Goal: Task Accomplishment & Management: Manage account settings

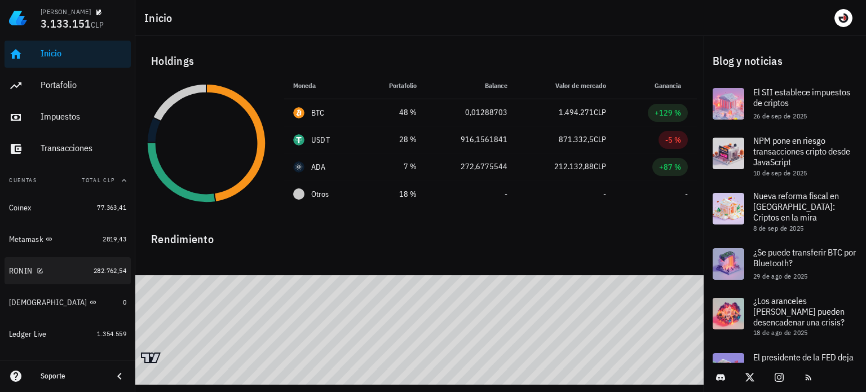
scroll to position [56, 0]
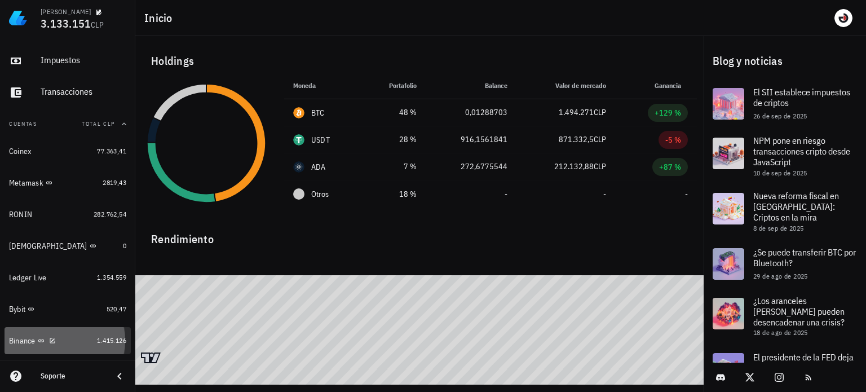
click at [63, 335] on div "Binance" at bounding box center [50, 341] width 83 height 24
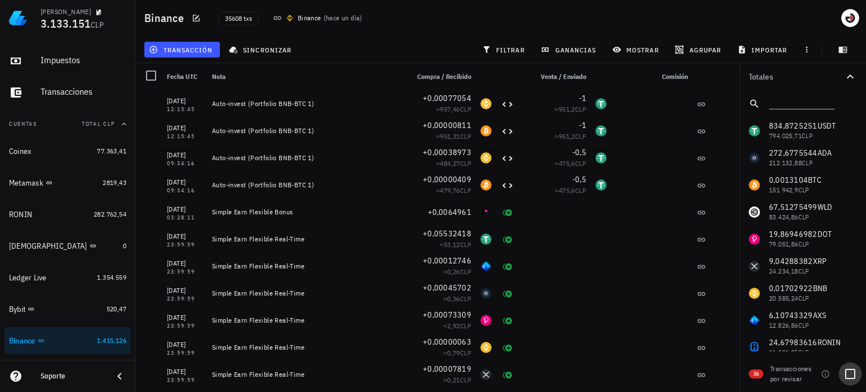
click at [849, 372] on div at bounding box center [850, 373] width 19 height 19
checkbox input "true"
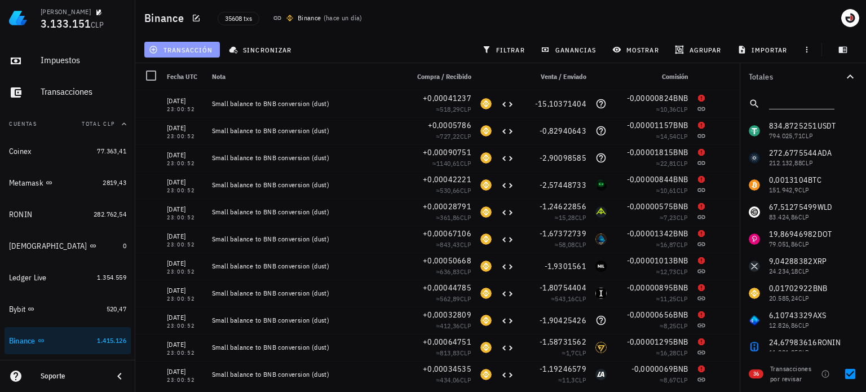
click at [199, 51] on span "transacción" at bounding box center [181, 49] width 61 height 9
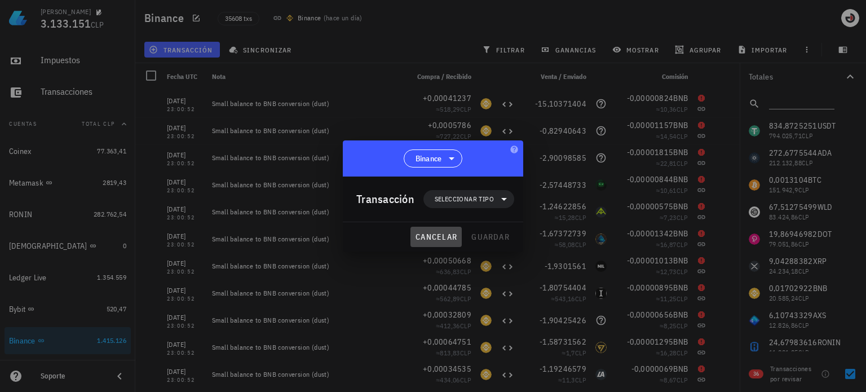
click at [442, 237] on span "cancelar" at bounding box center [436, 237] width 42 height 10
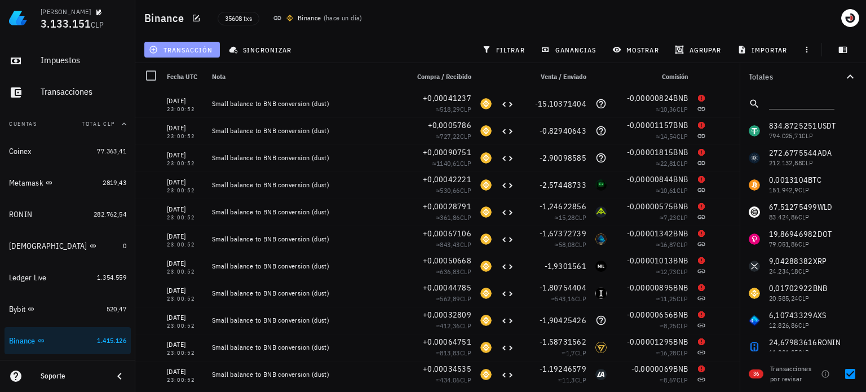
click at [194, 47] on span "transacción" at bounding box center [181, 49] width 61 height 9
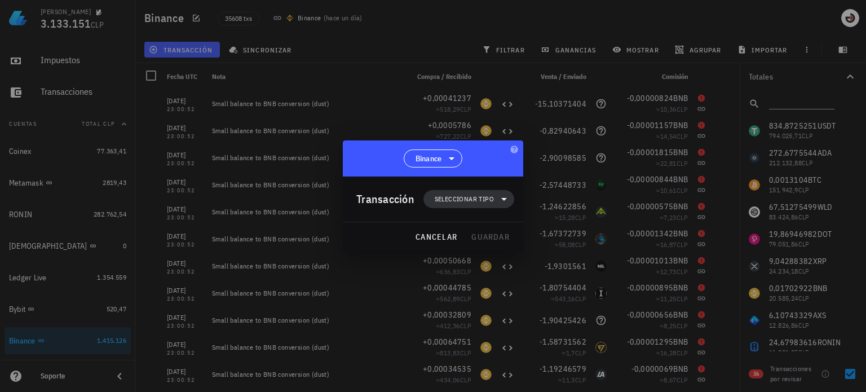
click at [456, 196] on span "Seleccionar tipo" at bounding box center [464, 198] width 59 height 11
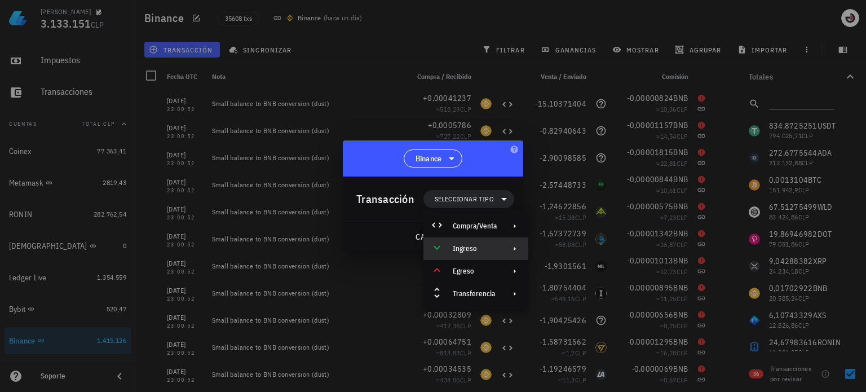
click at [458, 249] on div "Ingreso" at bounding box center [475, 248] width 44 height 9
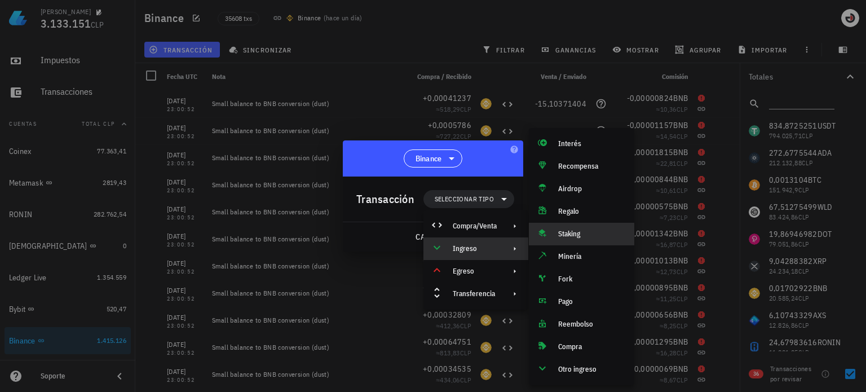
click at [571, 234] on div "Staking" at bounding box center [591, 234] width 67 height 9
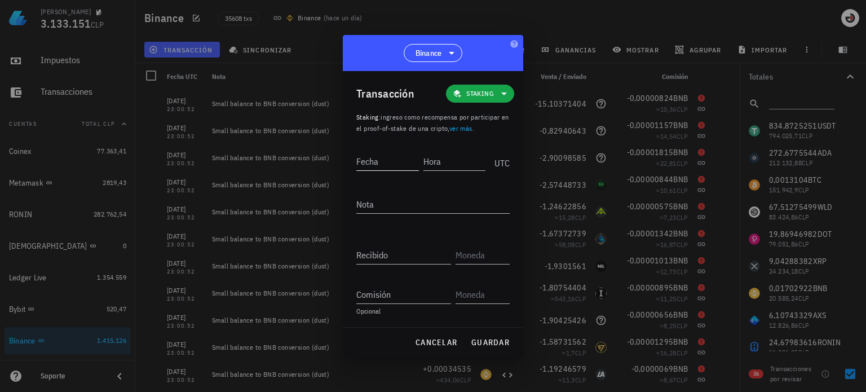
click at [385, 162] on input "Fecha" at bounding box center [388, 161] width 63 height 18
type input "[DATE]"
type input "23:00:51"
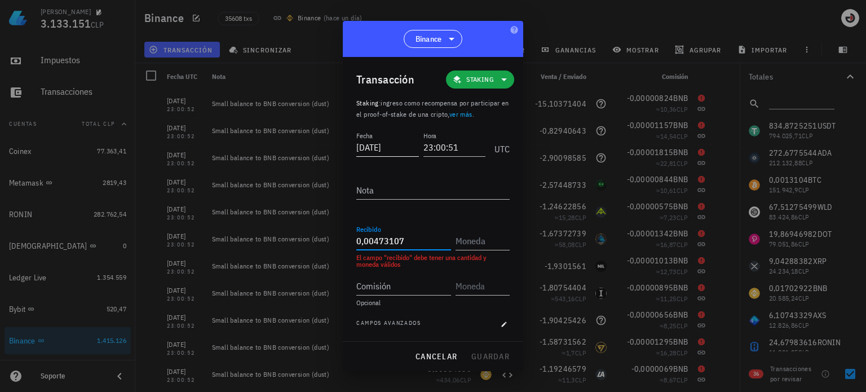
type input "0,00473107"
type input "HUMA"
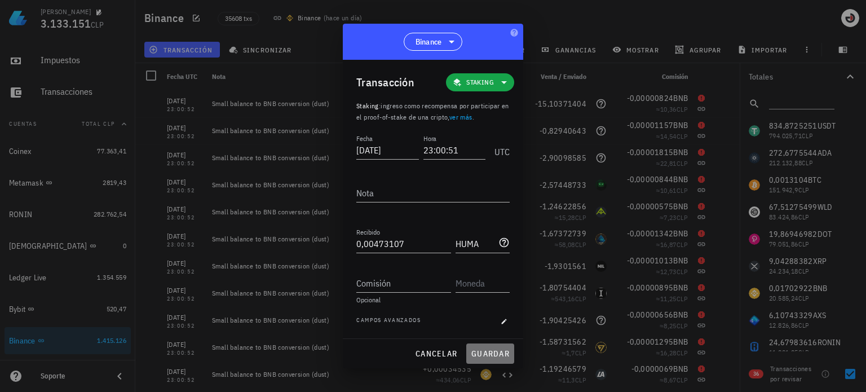
click at [496, 351] on span "guardar" at bounding box center [490, 354] width 39 height 10
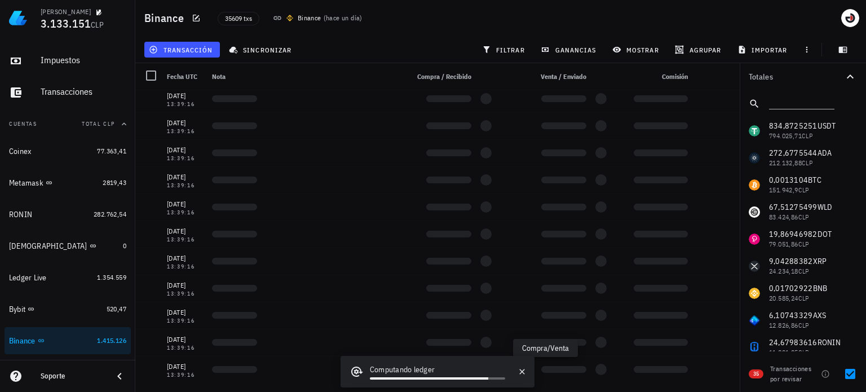
scroll to position [654, 0]
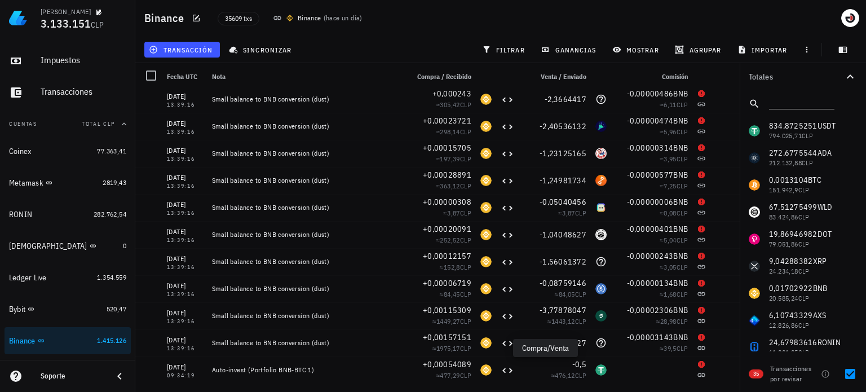
click at [181, 40] on div "transacción" at bounding box center [182, 49] width 80 height 20
click at [181, 45] on span "transacción" at bounding box center [181, 49] width 61 height 9
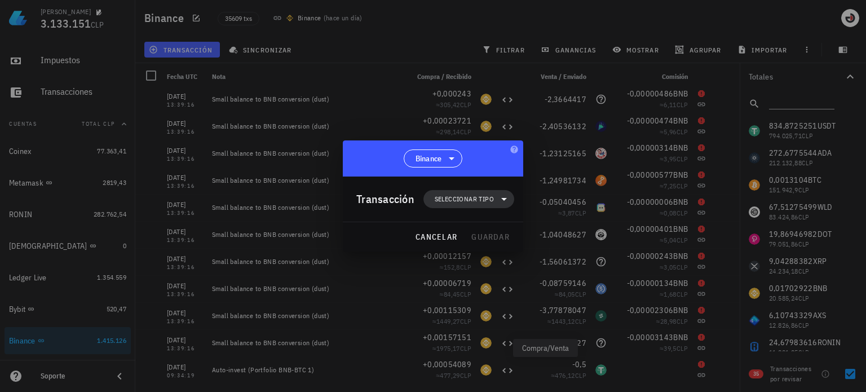
click at [469, 199] on span "Seleccionar tipo" at bounding box center [464, 198] width 59 height 11
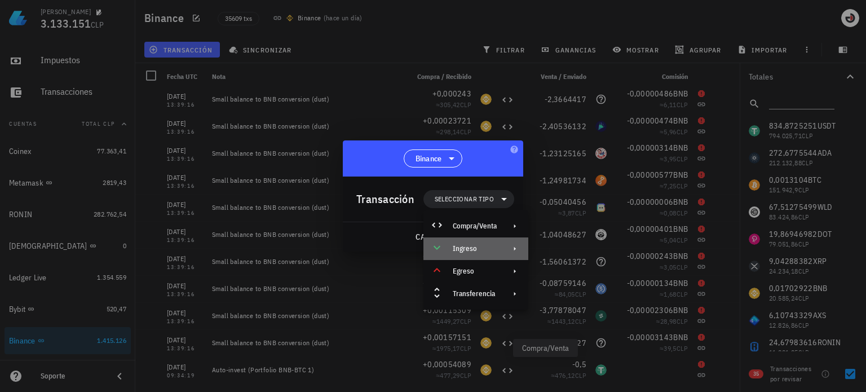
click at [472, 248] on div "Ingreso" at bounding box center [475, 248] width 44 height 9
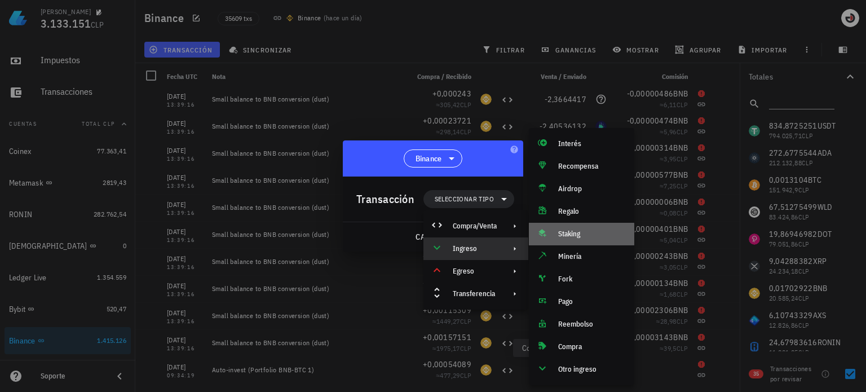
click at [573, 231] on div "Staking" at bounding box center [591, 234] width 67 height 9
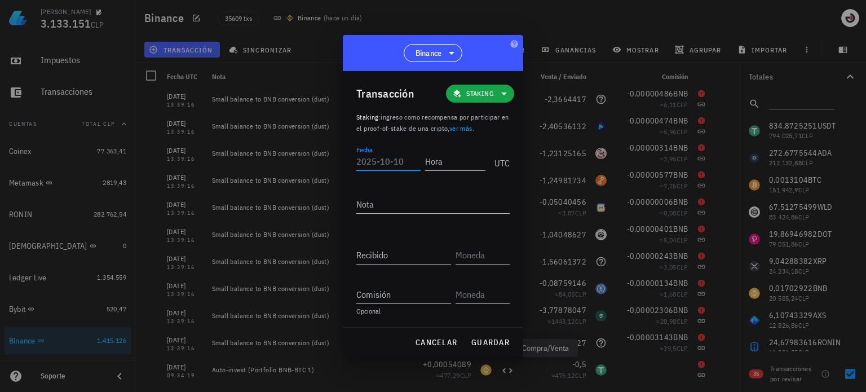
click at [396, 157] on input "Fecha" at bounding box center [389, 161] width 64 height 18
type input "[DATE]"
type input "09:34:18"
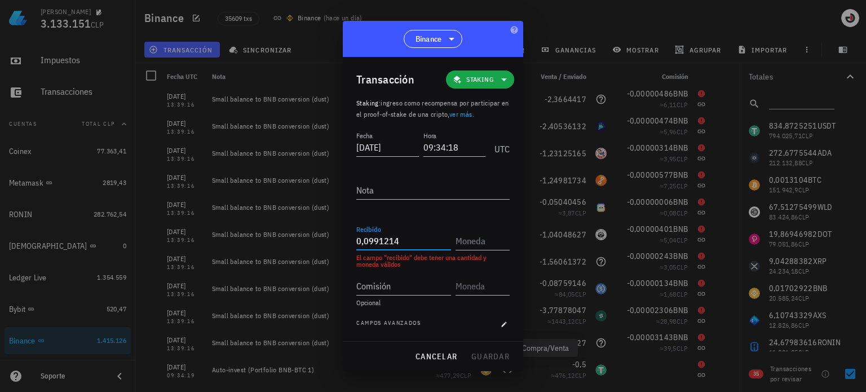
click at [379, 244] on input "0,0991214" at bounding box center [404, 241] width 95 height 18
drag, startPoint x: 394, startPoint y: 241, endPoint x: 411, endPoint y: 241, distance: 16.9
click at [411, 241] on input "0,09902121" at bounding box center [404, 241] width 95 height 18
drag, startPoint x: 389, startPoint y: 243, endPoint x: 397, endPoint y: 241, distance: 7.5
click at [397, 241] on input "0,0990203" at bounding box center [404, 241] width 95 height 18
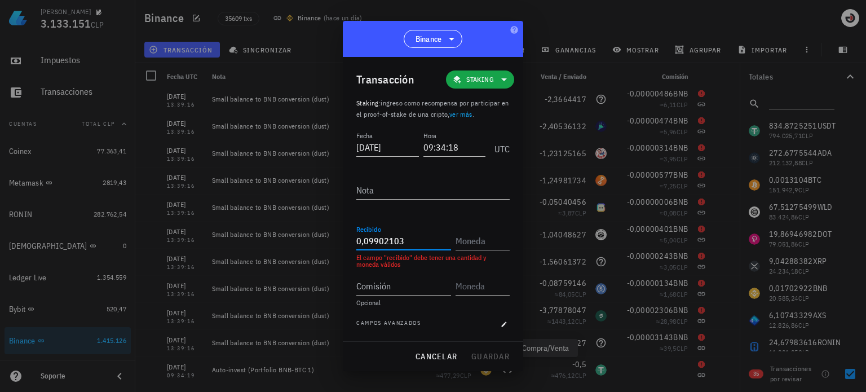
type input "0,09902103"
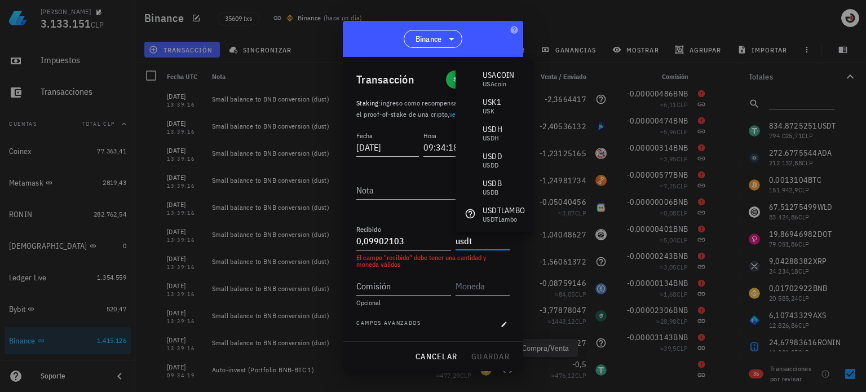
type input "USDT"
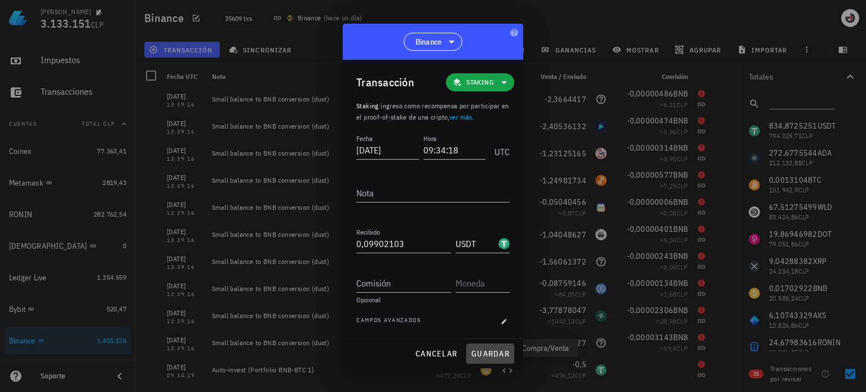
click at [490, 349] on span "guardar" at bounding box center [490, 354] width 39 height 10
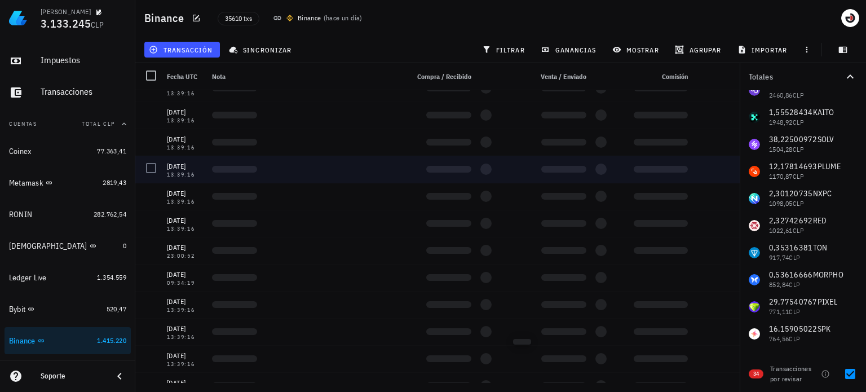
scroll to position [0, 0]
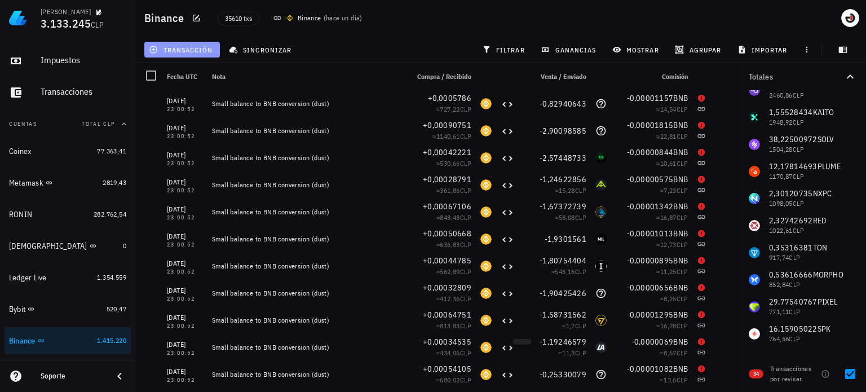
click at [194, 46] on span "transacción" at bounding box center [181, 49] width 61 height 9
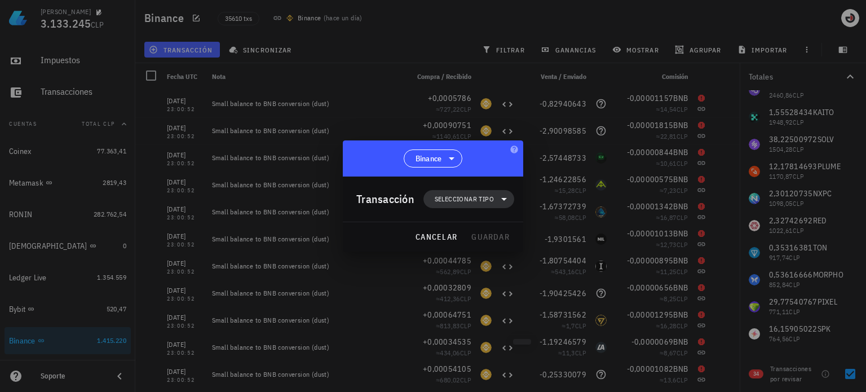
click at [455, 205] on span "Seleccionar tipo" at bounding box center [468, 199] width 77 height 18
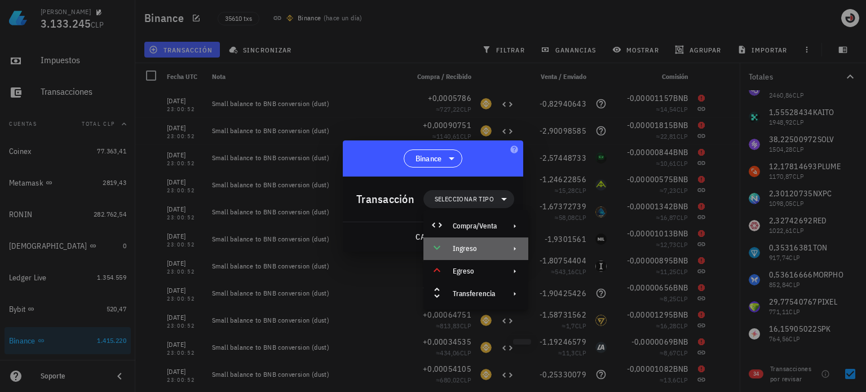
click at [503, 255] on div "Ingreso" at bounding box center [476, 248] width 105 height 23
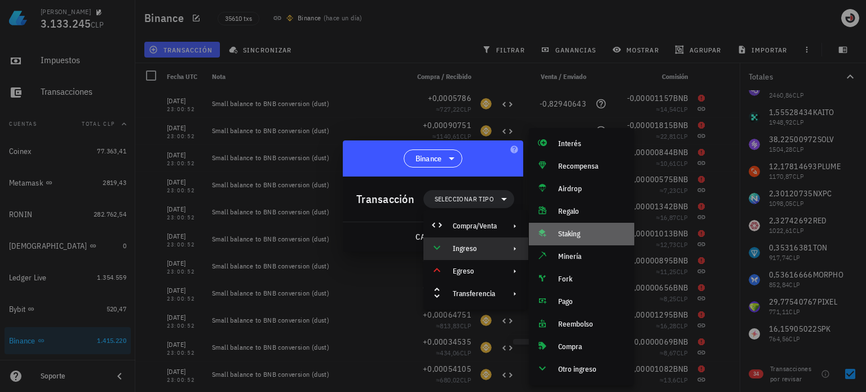
click at [571, 236] on div "Staking" at bounding box center [591, 234] width 67 height 9
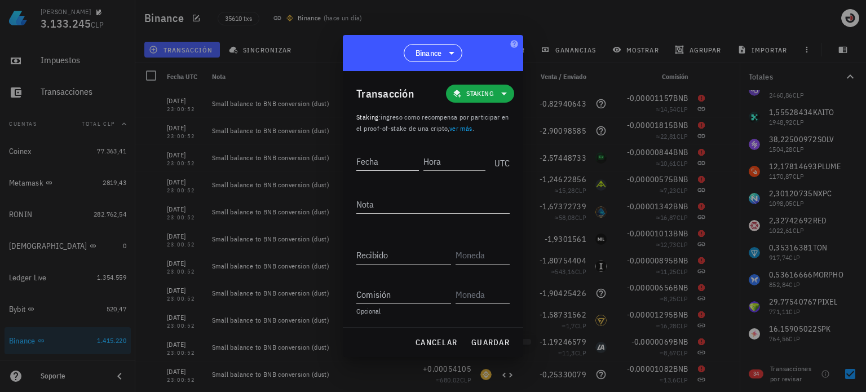
click at [393, 168] on input "Fecha" at bounding box center [388, 161] width 63 height 18
type input "[DATE]"
type input "23:00:51"
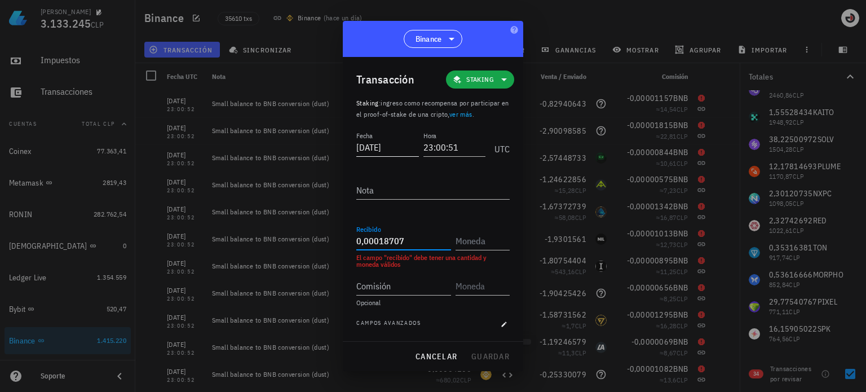
type input "0,00018707"
type input "AVNT"
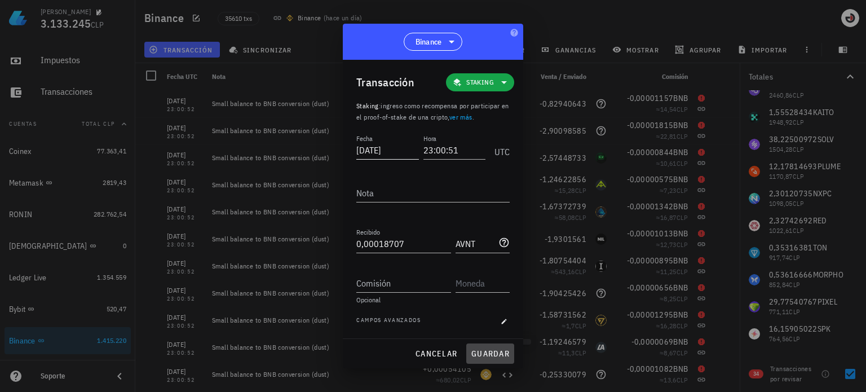
click at [467, 344] on button "guardar" at bounding box center [491, 354] width 48 height 20
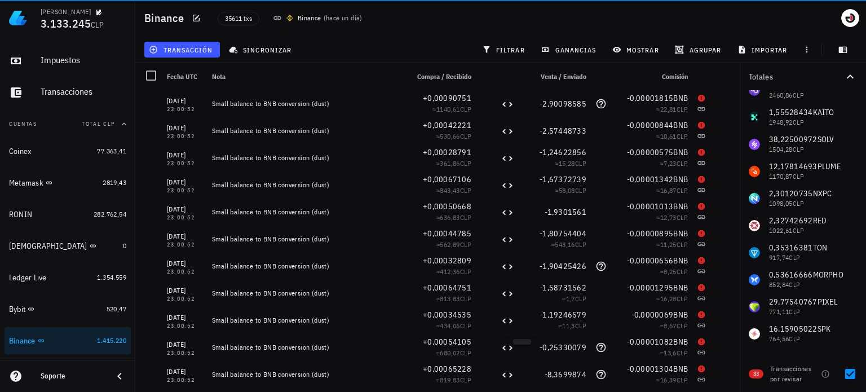
drag, startPoint x: 561, startPoint y: 374, endPoint x: 786, endPoint y: 10, distance: 427.5
click at [786, 10] on div "Binance 35611 txs Binance ( hace un día )" at bounding box center [500, 18] width 731 height 36
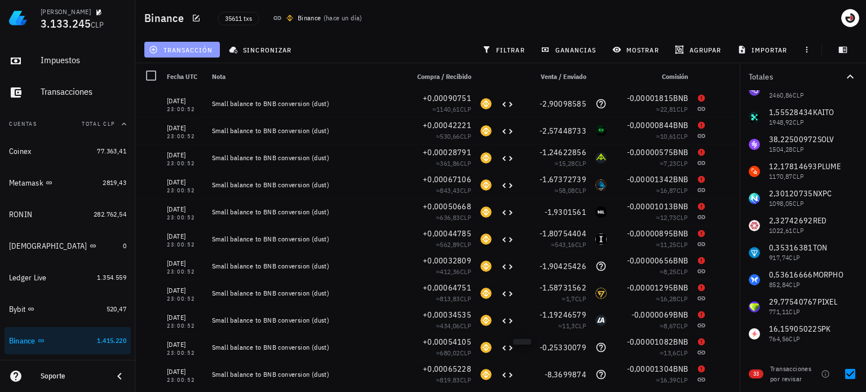
click at [204, 57] on button "transacción" at bounding box center [182, 50] width 76 height 16
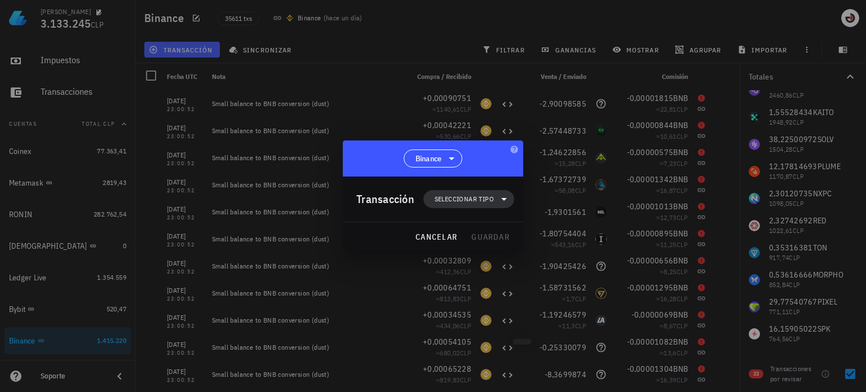
click at [479, 200] on span "Seleccionar tipo" at bounding box center [464, 198] width 59 height 11
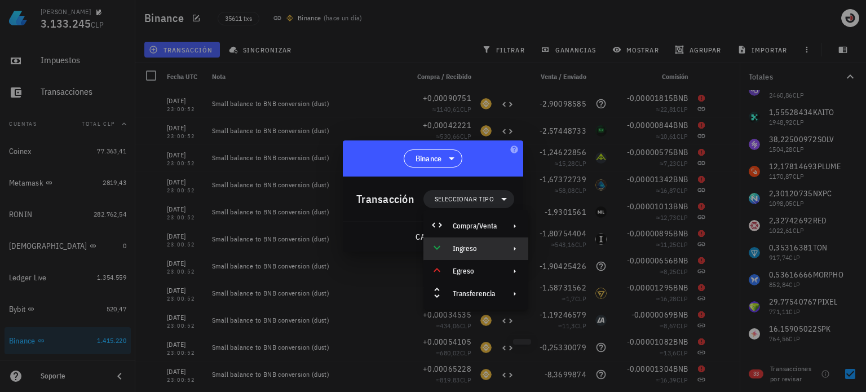
click at [480, 251] on div "Ingreso" at bounding box center [475, 248] width 44 height 9
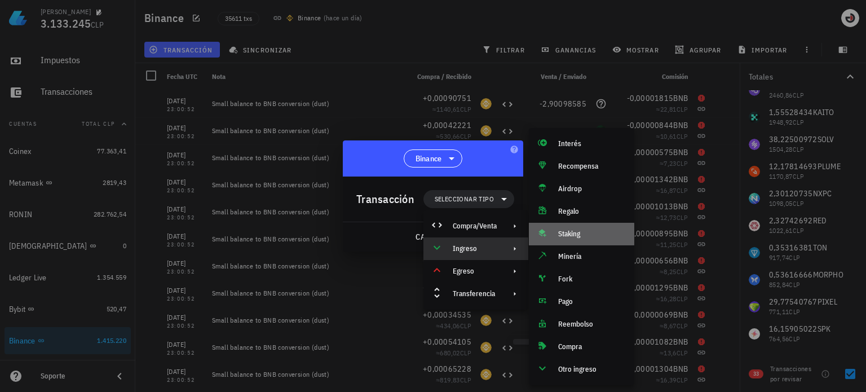
click at [575, 229] on div "Staking" at bounding box center [581, 234] width 105 height 23
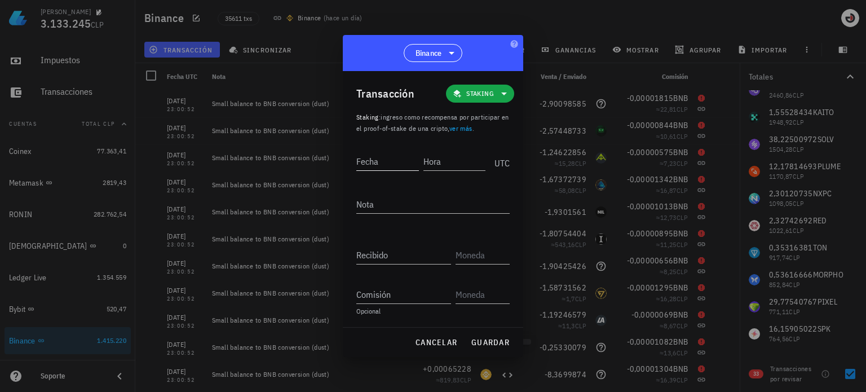
click at [372, 157] on input "Fecha" at bounding box center [388, 161] width 63 height 18
type input "[DATE]"
type input "23:00:51"
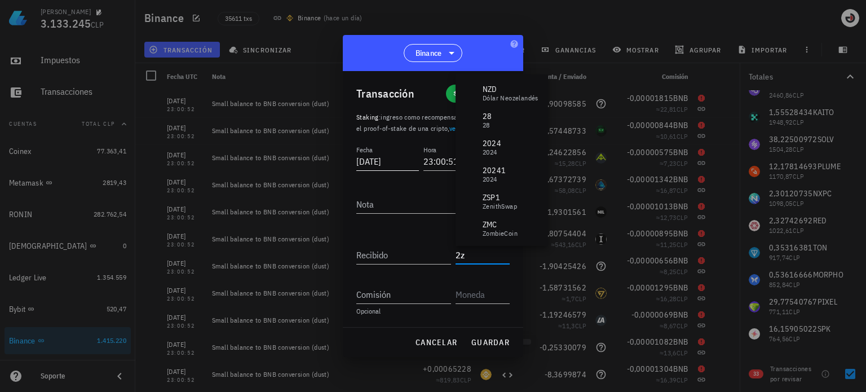
type input "2Z"
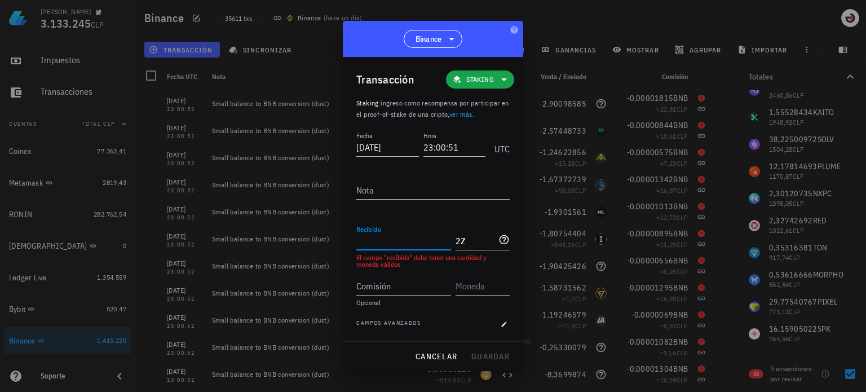
click at [402, 245] on input "Recibido" at bounding box center [404, 241] width 95 height 18
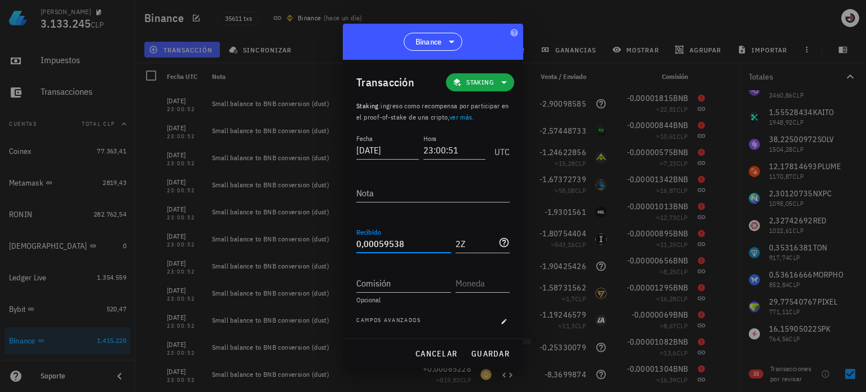
type input "0,00059538"
click at [503, 357] on span "guardar" at bounding box center [490, 354] width 39 height 10
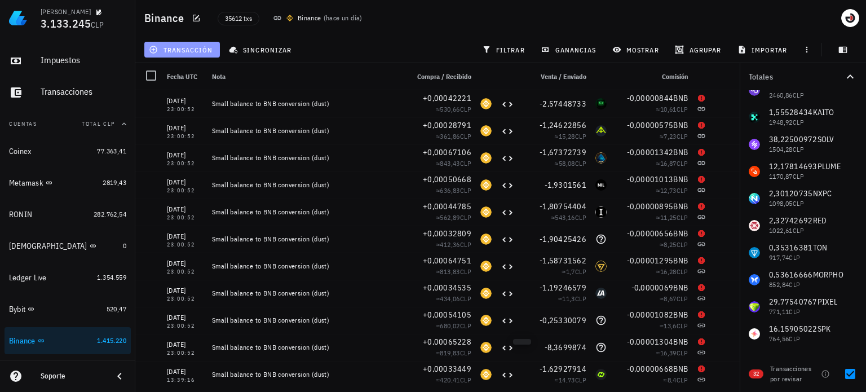
click at [191, 44] on button "transacción" at bounding box center [182, 50] width 76 height 16
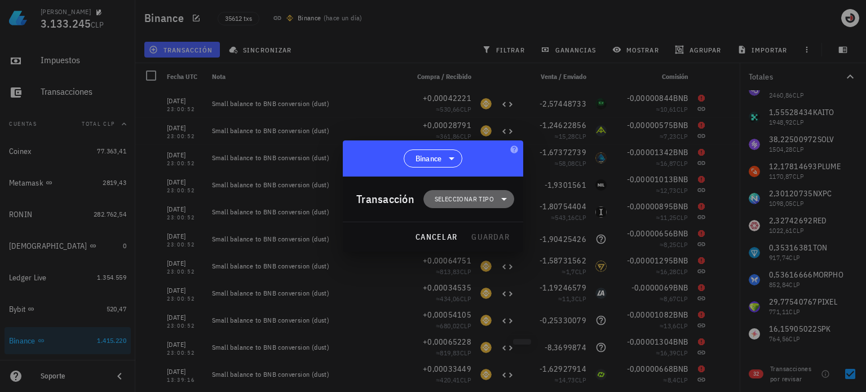
click at [437, 200] on span "Seleccionar tipo" at bounding box center [464, 198] width 59 height 11
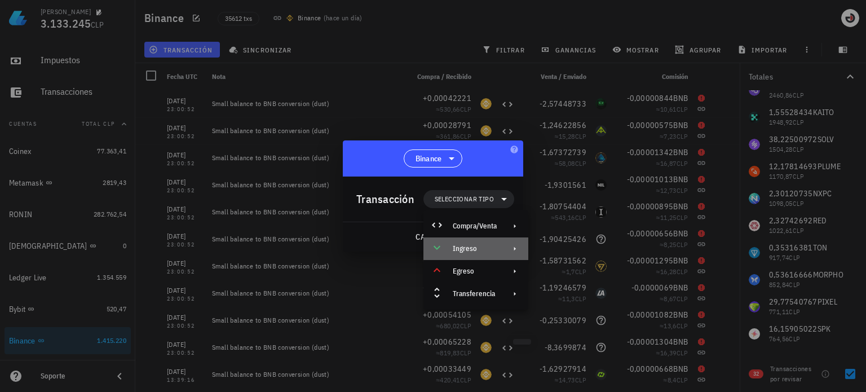
click at [462, 254] on div "Ingreso" at bounding box center [476, 248] width 105 height 23
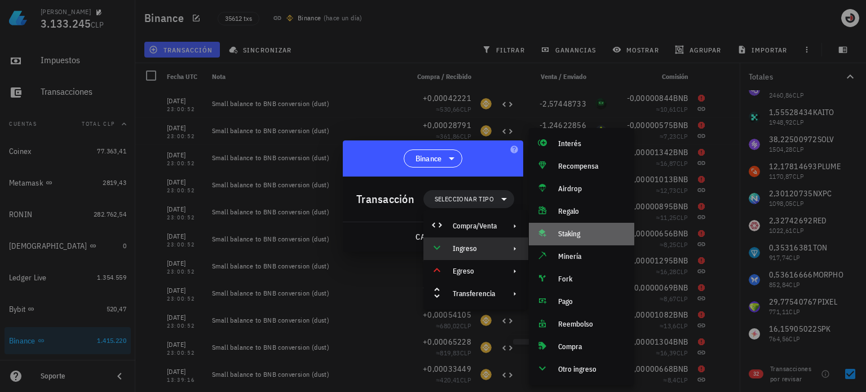
click at [595, 231] on div "Staking" at bounding box center [591, 234] width 67 height 9
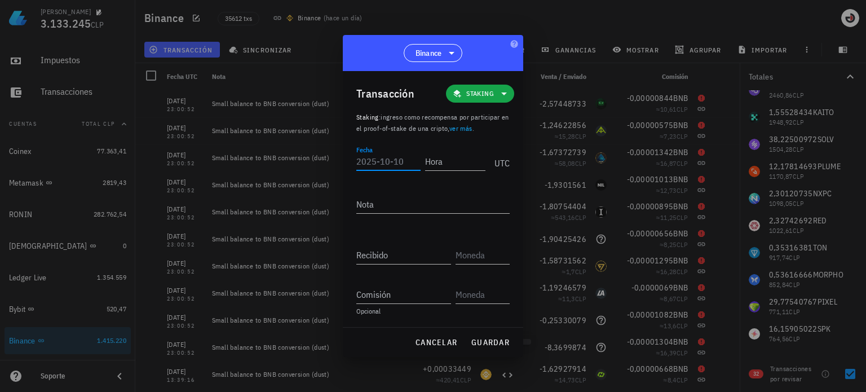
click at [395, 164] on input "Fecha" at bounding box center [389, 161] width 64 height 18
type input "[DATE]"
type input "23:00:51"
click at [420, 253] on input "Recibido" at bounding box center [404, 255] width 95 height 18
click at [433, 252] on input "Recibido" at bounding box center [404, 255] width 95 height 18
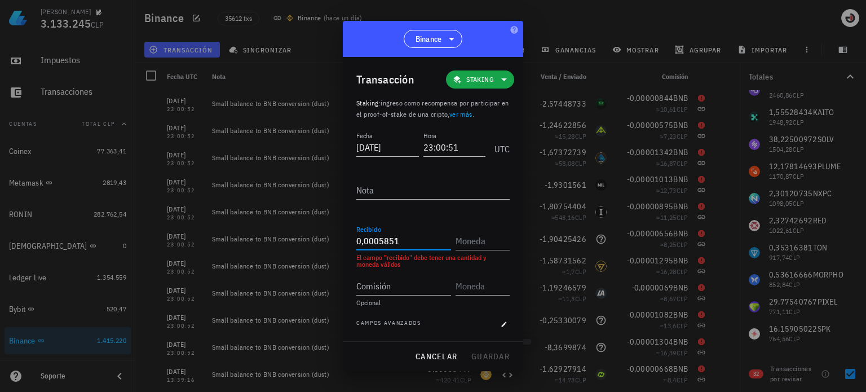
type input "0,0005851"
click at [486, 245] on input "text" at bounding box center [482, 241] width 52 height 18
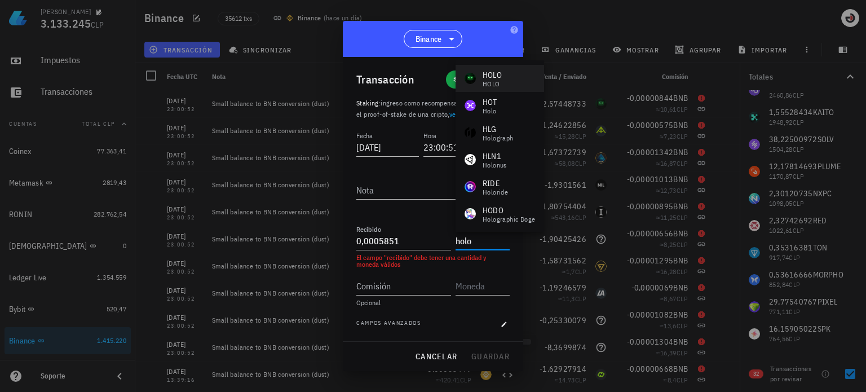
click at [489, 76] on div "HOLO" at bounding box center [492, 74] width 19 height 11
type input "HOLO"
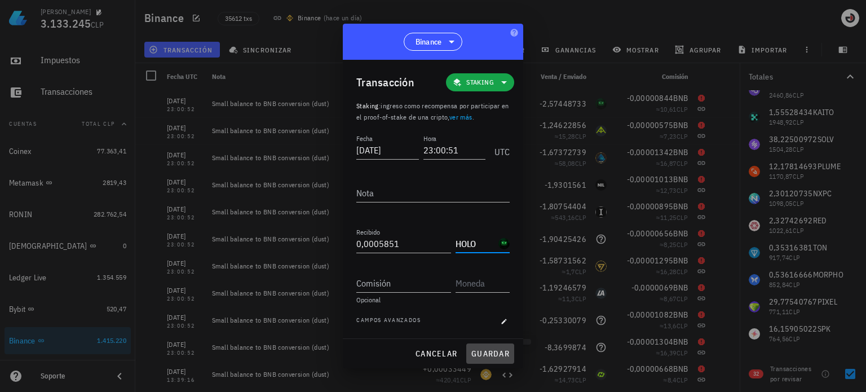
click at [496, 357] on span "guardar" at bounding box center [490, 354] width 39 height 10
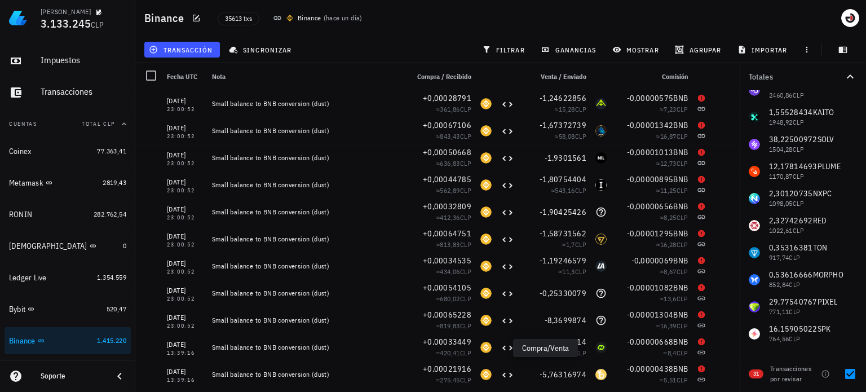
click at [776, 8] on div "Binance 35613 txs Binance ( hace un día )" at bounding box center [500, 18] width 731 height 36
click at [182, 54] on span "transacción" at bounding box center [181, 49] width 61 height 9
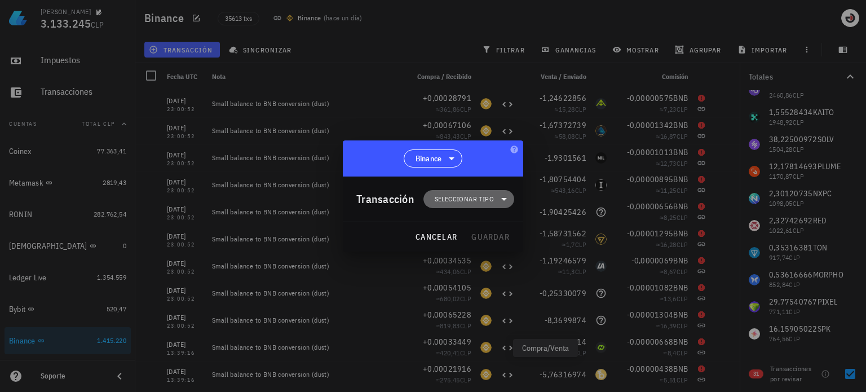
click at [448, 203] on span "Seleccionar tipo" at bounding box center [464, 198] width 59 height 11
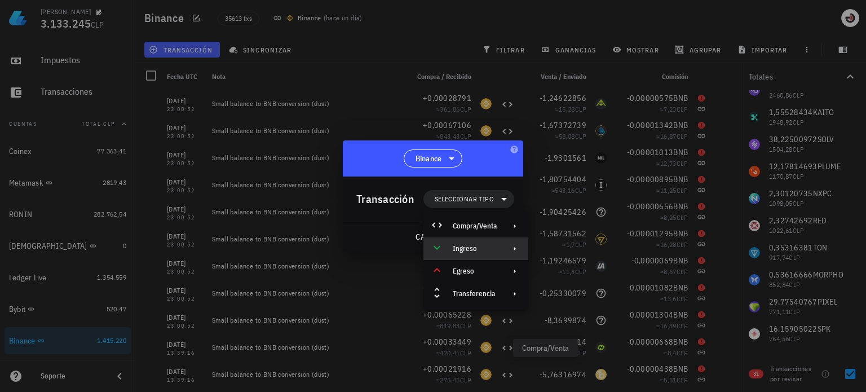
click at [470, 249] on div "Ingreso" at bounding box center [475, 248] width 44 height 9
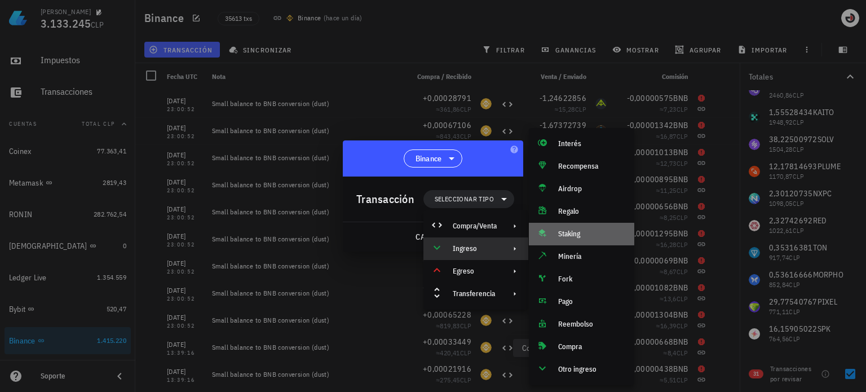
click at [576, 239] on div "Staking" at bounding box center [581, 234] width 105 height 23
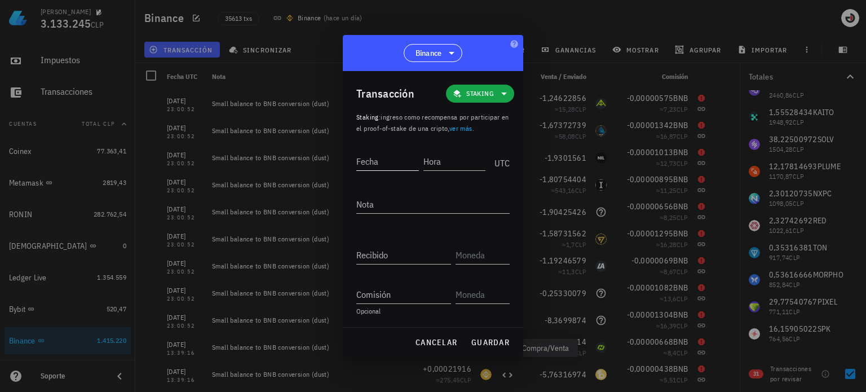
click at [388, 162] on input "Fecha" at bounding box center [388, 161] width 63 height 18
type input "[DATE]"
type input "23:00:51"
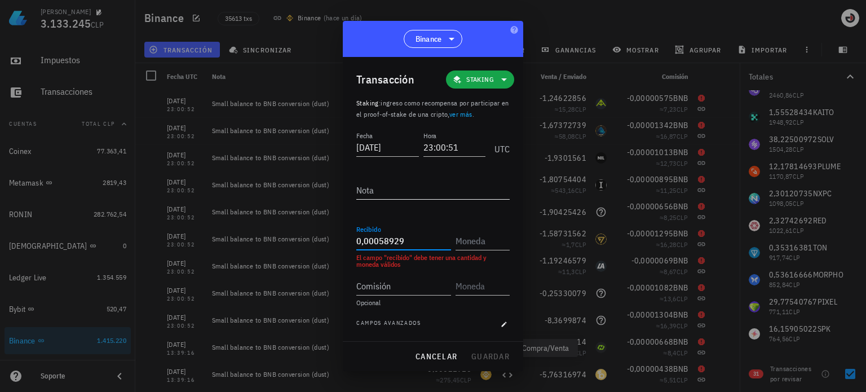
type input "0,00058929"
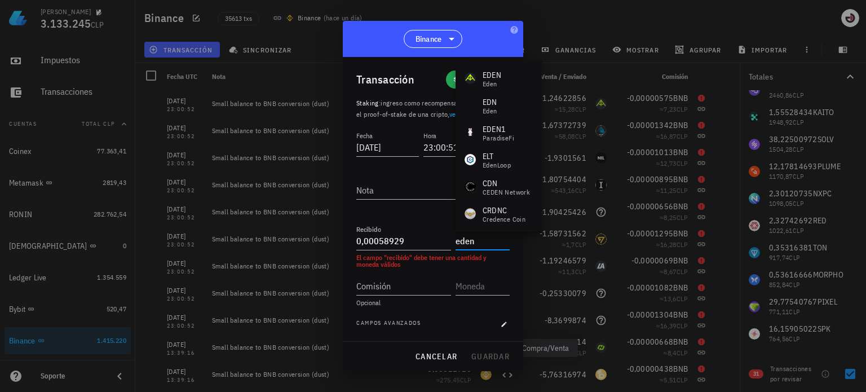
click at [505, 81] on div "[PERSON_NAME]" at bounding box center [499, 78] width 86 height 27
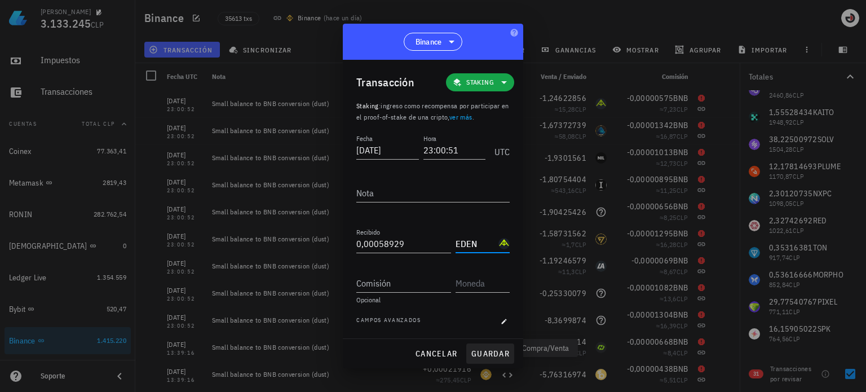
type input "EDEN"
click at [492, 351] on span "guardar" at bounding box center [490, 354] width 39 height 10
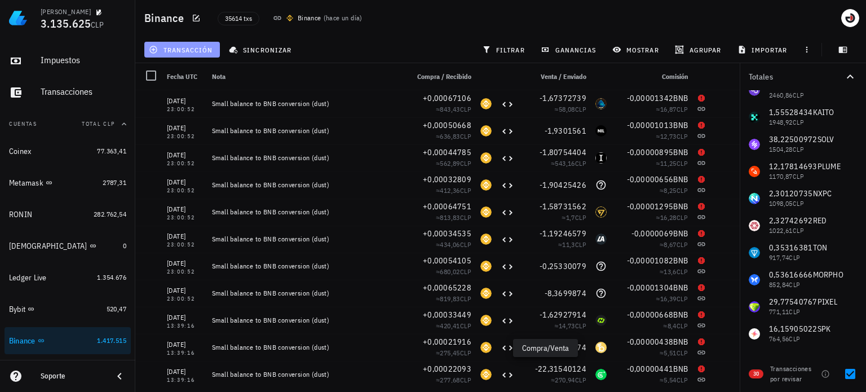
click at [176, 56] on button "transacción" at bounding box center [182, 50] width 76 height 16
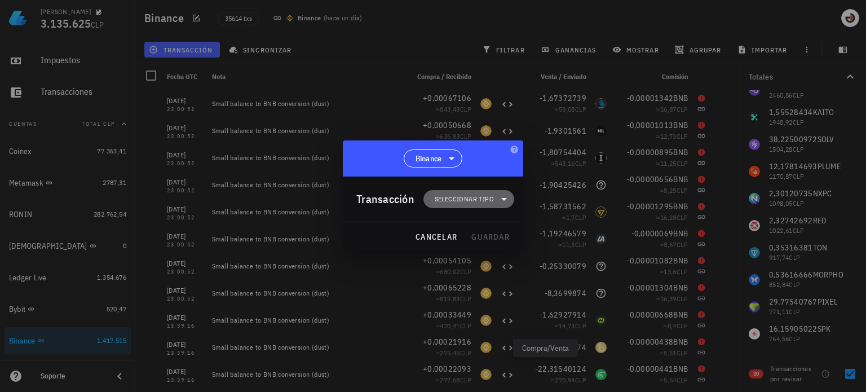
click at [485, 191] on span "Seleccionar tipo" at bounding box center [468, 199] width 77 height 18
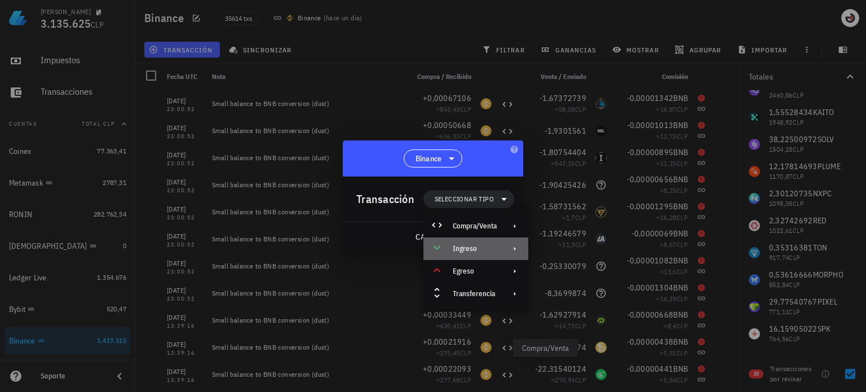
click at [487, 249] on div "Ingreso" at bounding box center [475, 248] width 44 height 9
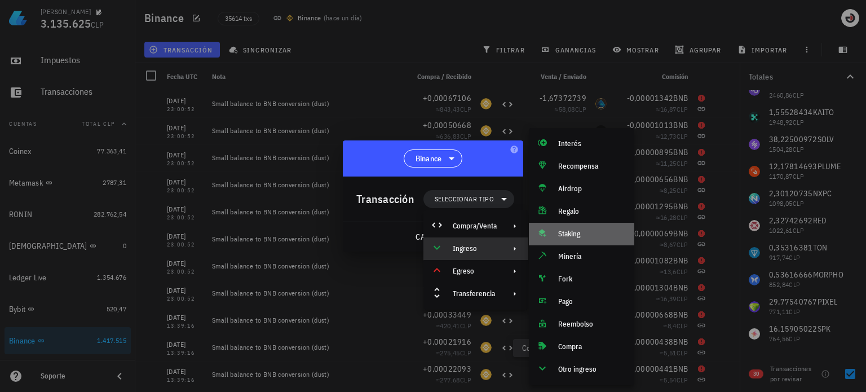
click at [560, 231] on div "Staking" at bounding box center [591, 234] width 67 height 9
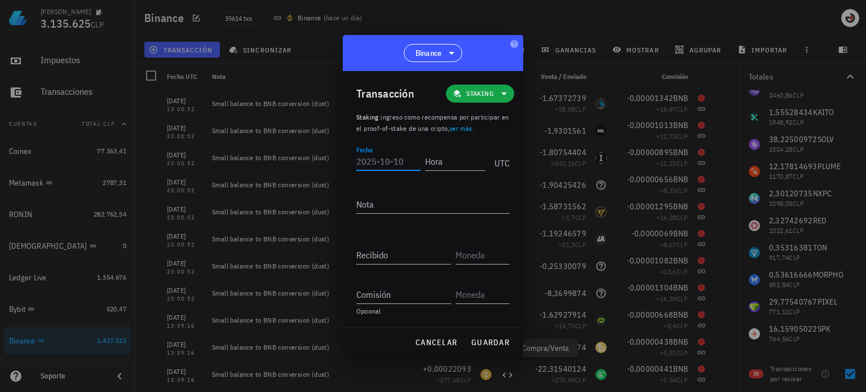
click at [397, 161] on input "Fecha" at bounding box center [389, 161] width 64 height 18
type input "[DATE]"
type input "23:00:51"
click at [386, 255] on input "Recibido" at bounding box center [404, 255] width 95 height 18
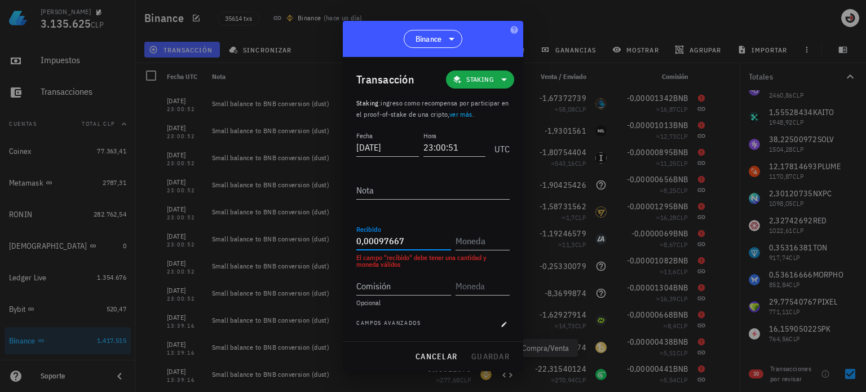
type input "0,00097667"
type input "MIRA"
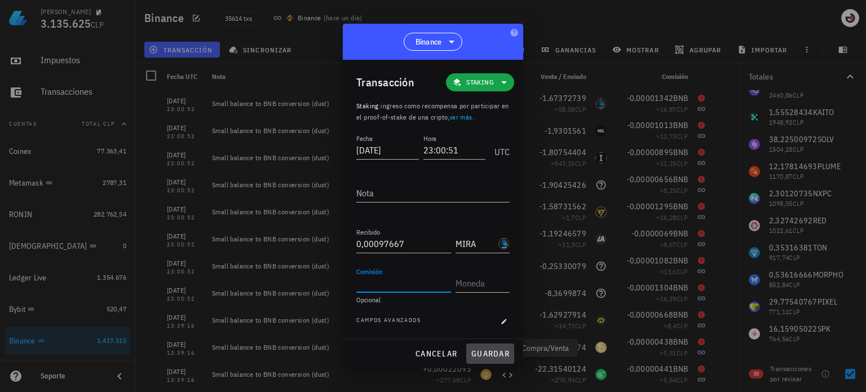
click at [476, 349] on span "guardar" at bounding box center [490, 354] width 39 height 10
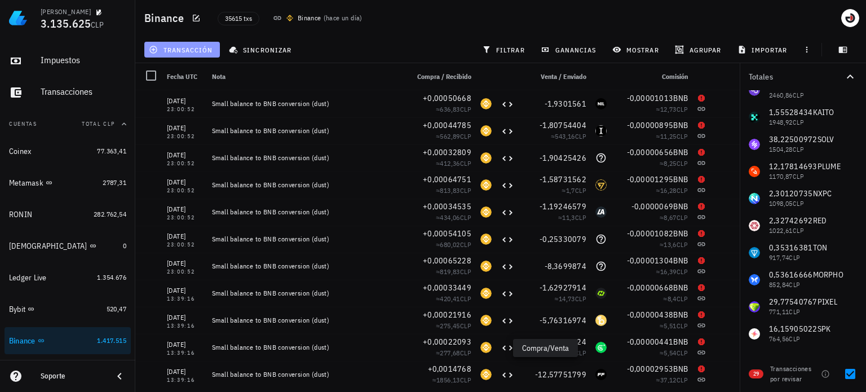
click at [175, 55] on button "transacción" at bounding box center [182, 50] width 76 height 16
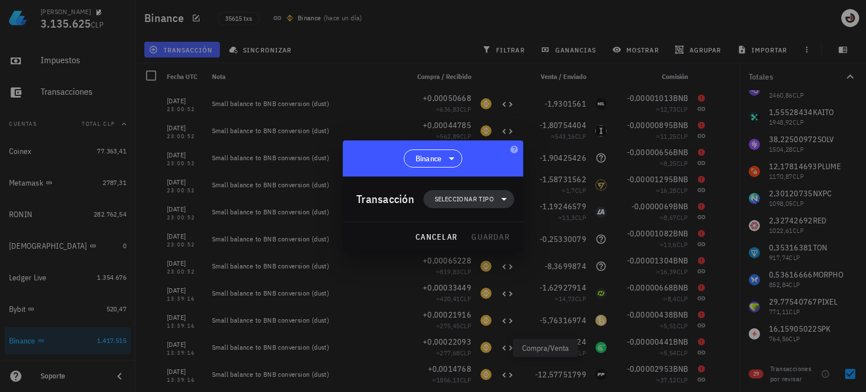
click at [450, 198] on span "Seleccionar tipo" at bounding box center [464, 198] width 59 height 11
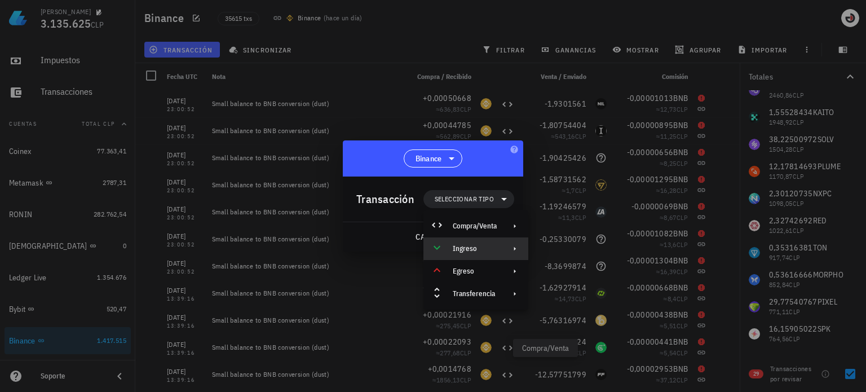
click at [461, 241] on div "Ingreso" at bounding box center [476, 248] width 105 height 23
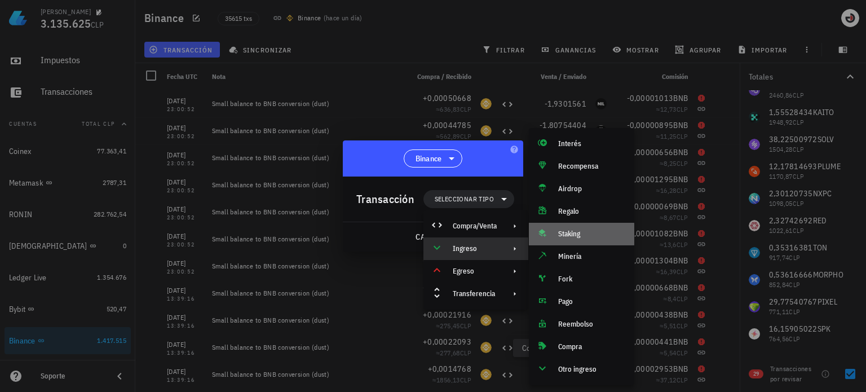
click at [569, 230] on div "Staking" at bounding box center [591, 234] width 67 height 9
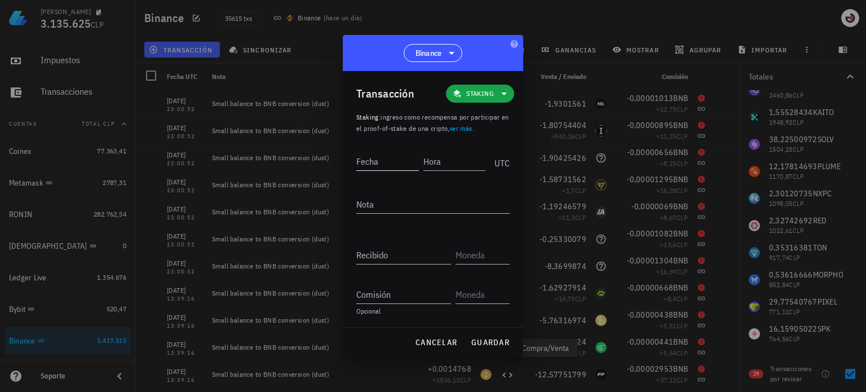
click at [407, 169] on input "Fecha" at bounding box center [388, 161] width 63 height 18
type input "[DATE]"
type input "23:00:51"
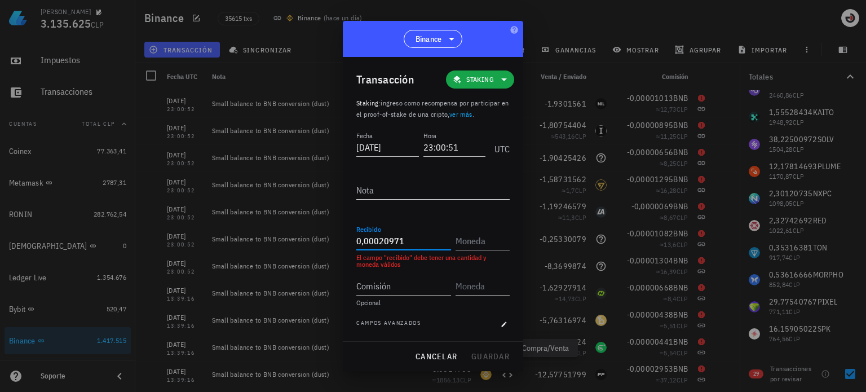
type input "0,00020971"
type input "NIL"
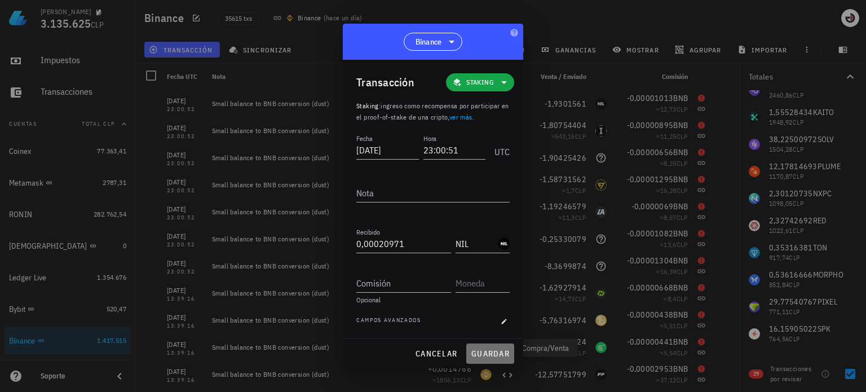
click at [487, 347] on button "guardar" at bounding box center [491, 354] width 48 height 20
